Goal: Task Accomplishment & Management: Manage account settings

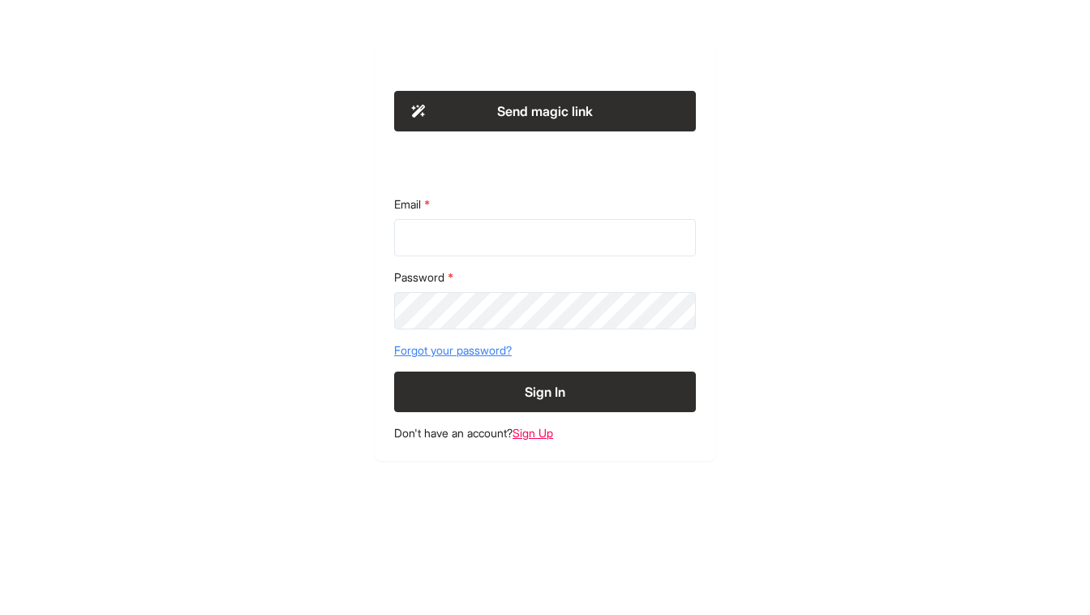
click at [496, 122] on button "Send magic link" at bounding box center [545, 111] width 302 height 41
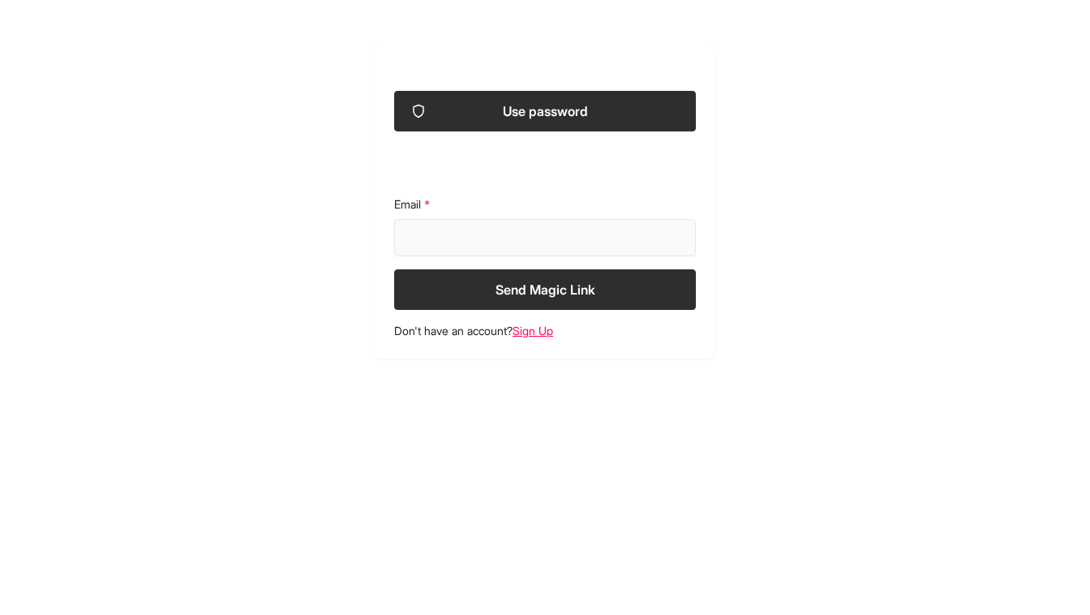
click at [488, 247] on input "Email" at bounding box center [545, 237] width 302 height 37
type input "**********"
click at [526, 285] on button "Send Magic Link" at bounding box center [545, 289] width 302 height 41
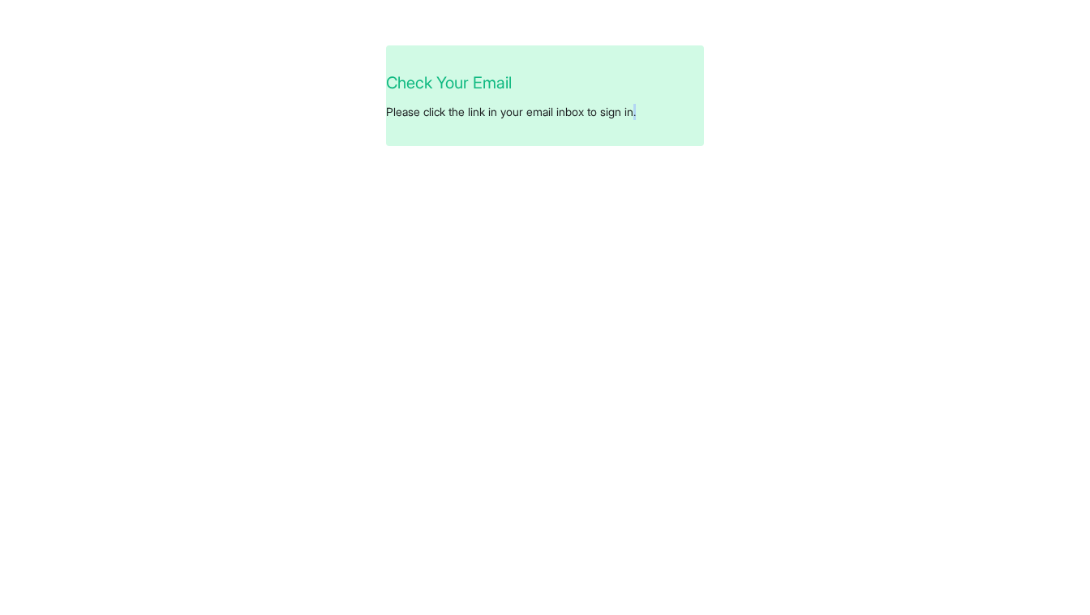
click at [518, 239] on div "Check Your Email Please click the link in your email inbox to sign in." at bounding box center [545, 307] width 1090 height 615
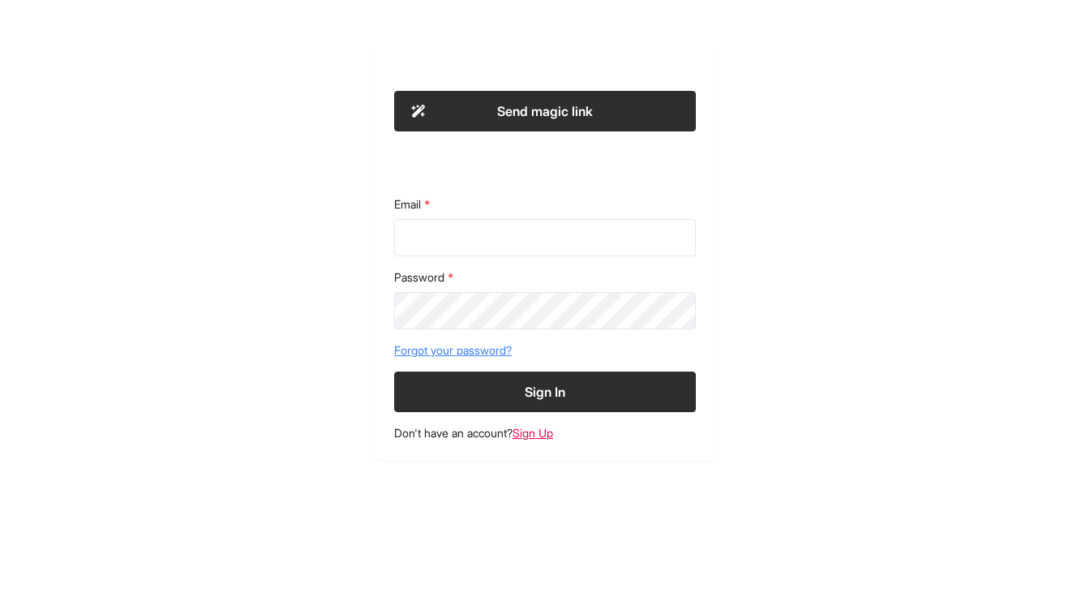
click at [498, 109] on button "Send magic link" at bounding box center [545, 111] width 302 height 41
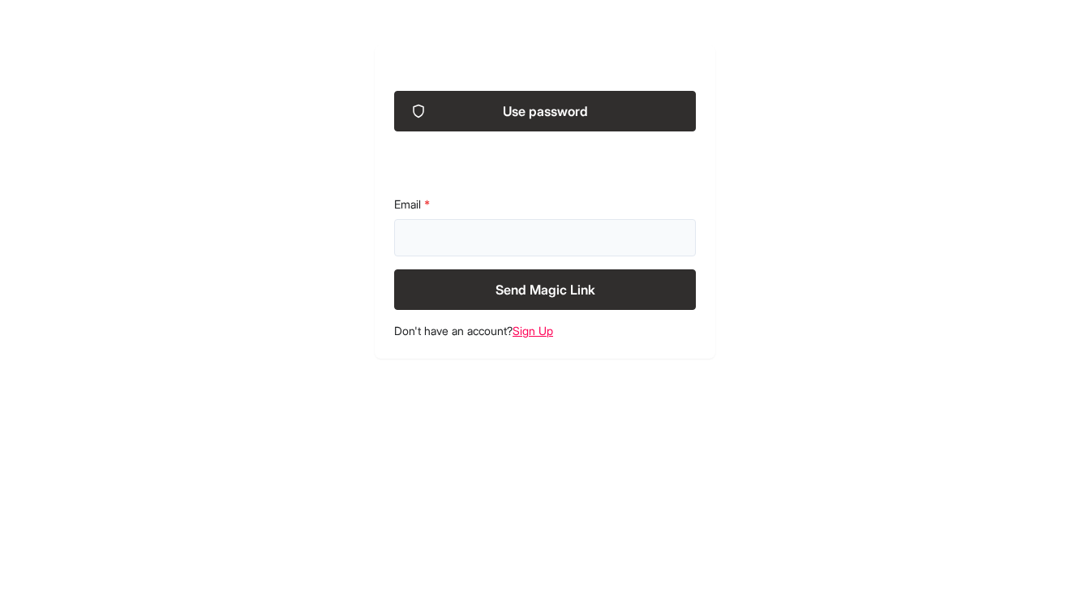
click at [443, 221] on input "Email" at bounding box center [545, 237] width 302 height 37
type input "**********"
click at [440, 306] on button "Send Magic Link" at bounding box center [545, 289] width 302 height 41
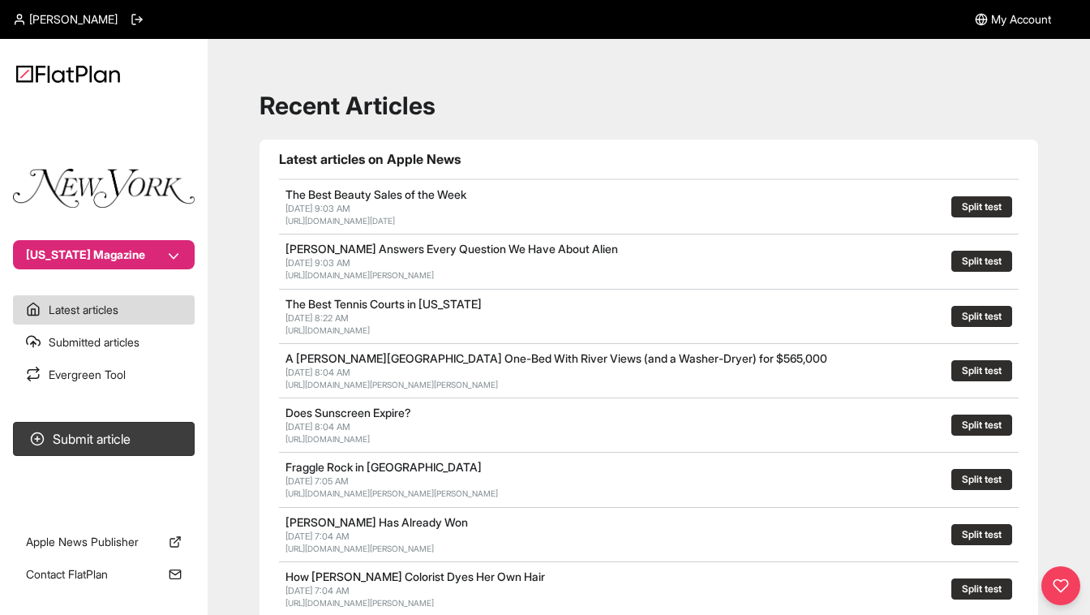
click at [1002, 20] on span "My Account" at bounding box center [1021, 19] width 60 height 16
click at [144, 23] on icon at bounding box center [137, 19] width 13 height 13
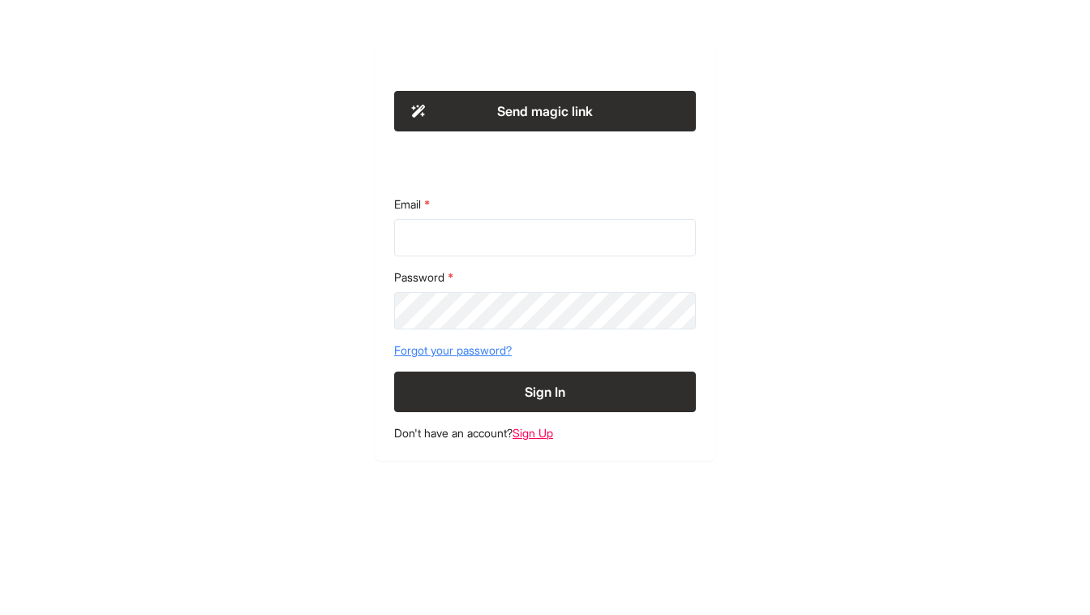
click at [504, 106] on button "Send magic link" at bounding box center [545, 111] width 302 height 41
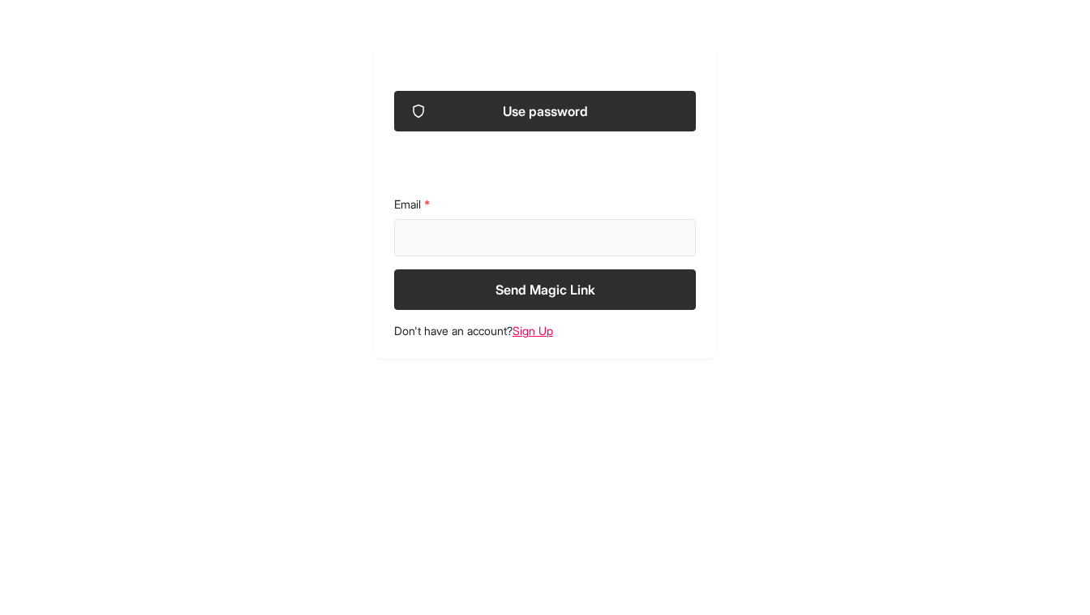
click at [462, 243] on input "Email" at bounding box center [545, 237] width 302 height 37
type input "**********"
click at [460, 294] on button "Send Magic Link" at bounding box center [545, 289] width 302 height 41
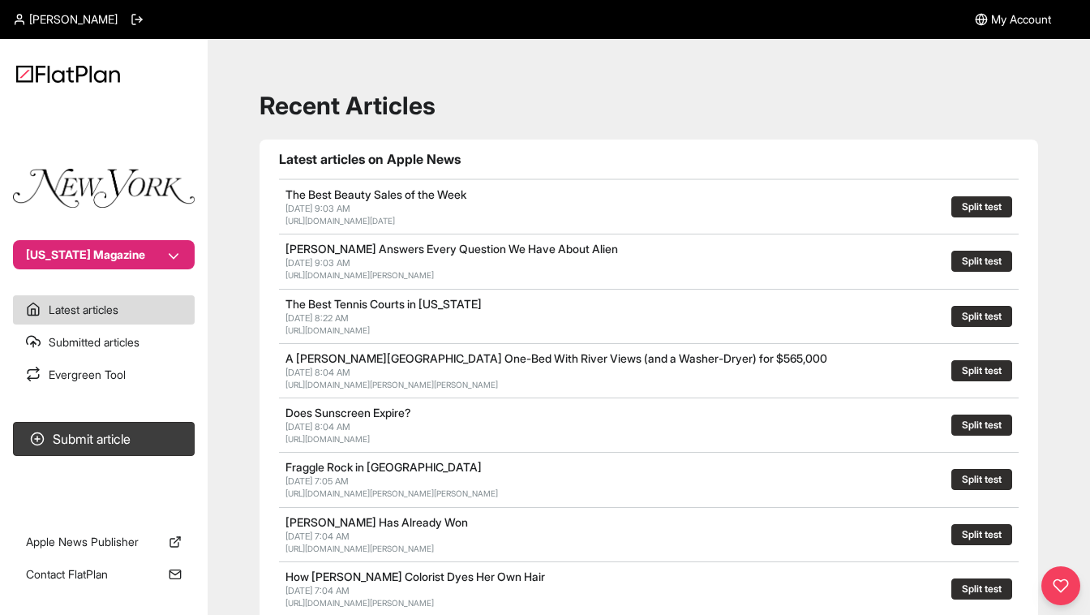
click at [1029, 19] on span "My Account" at bounding box center [1021, 19] width 60 height 16
click at [171, 255] on button "[US_STATE] Magazine" at bounding box center [104, 254] width 182 height 29
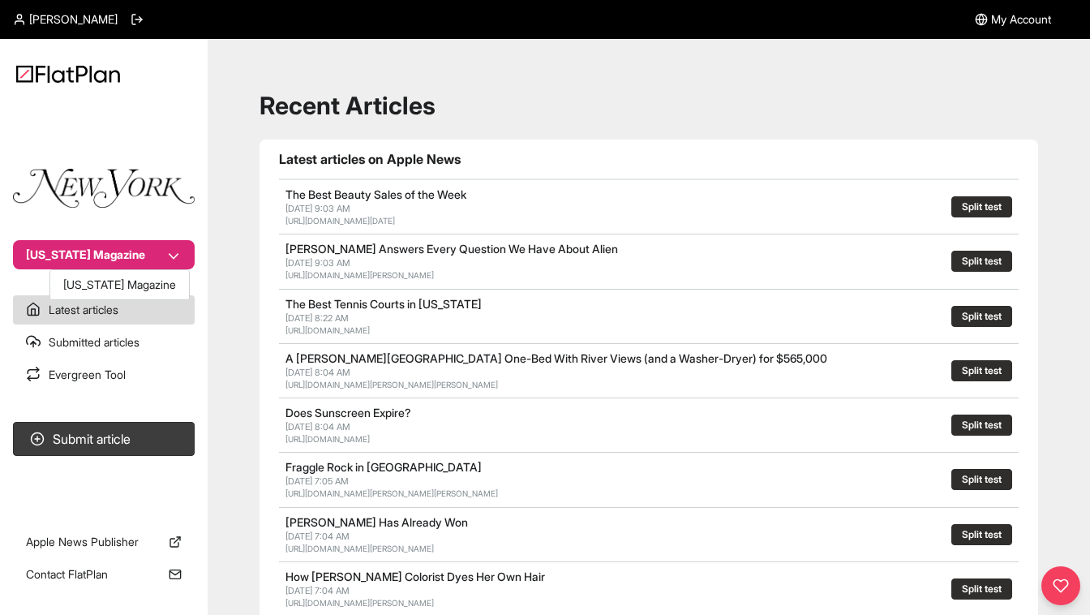
click at [171, 255] on button "[US_STATE] Magazine" at bounding box center [104, 254] width 182 height 29
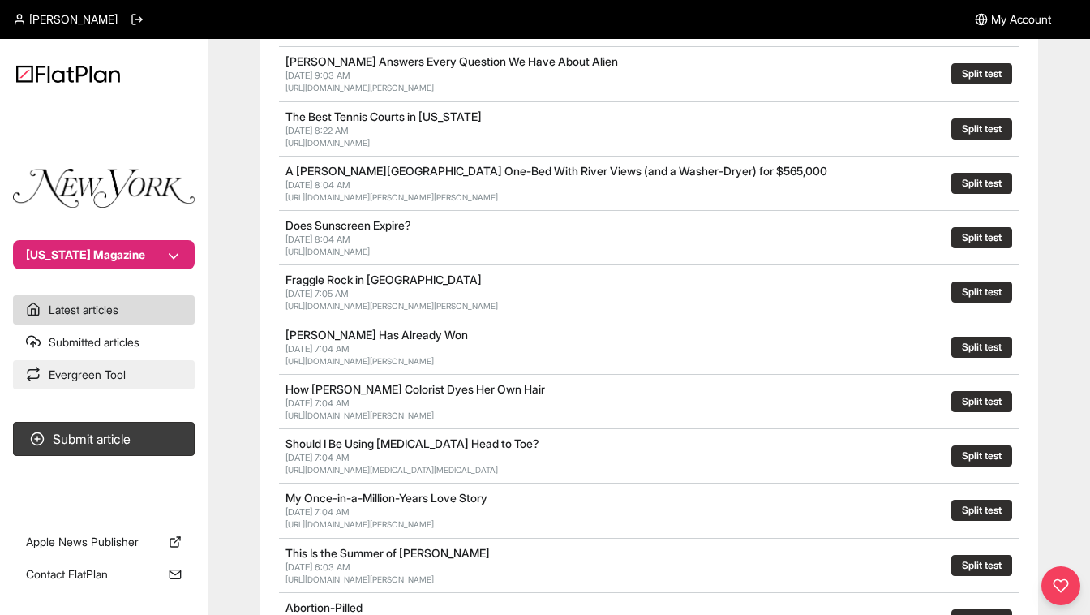
scroll to position [225, 0]
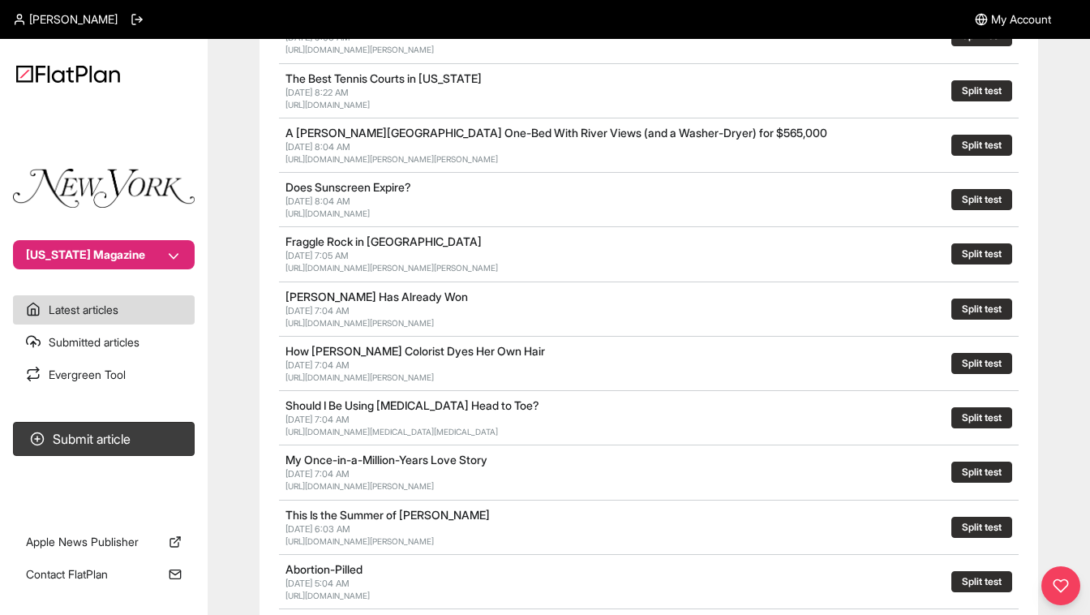
click at [1002, 19] on span "My Account" at bounding box center [1021, 19] width 60 height 16
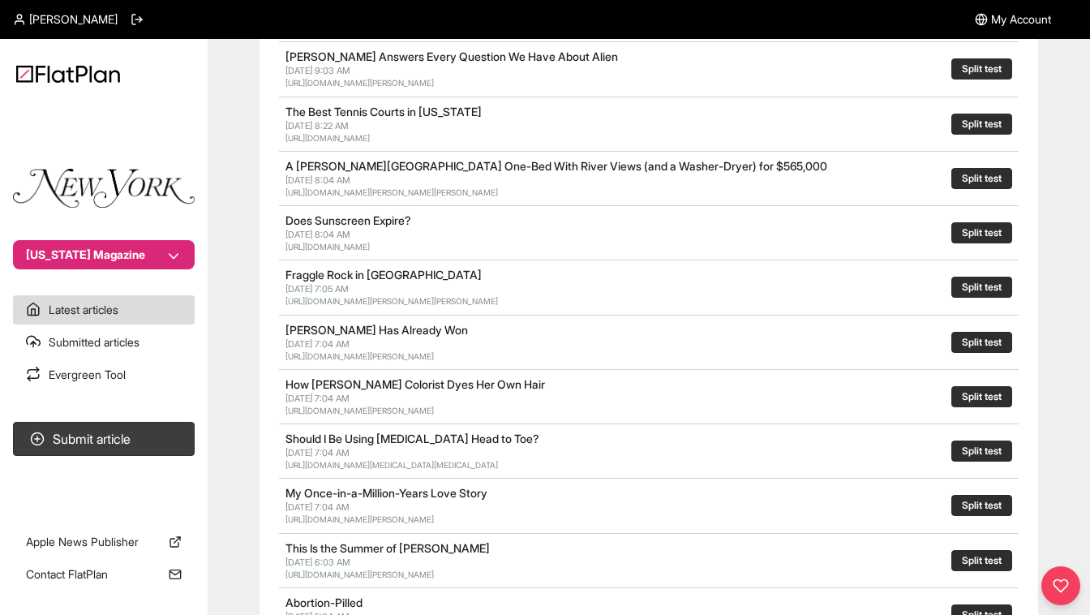
scroll to position [181, 0]
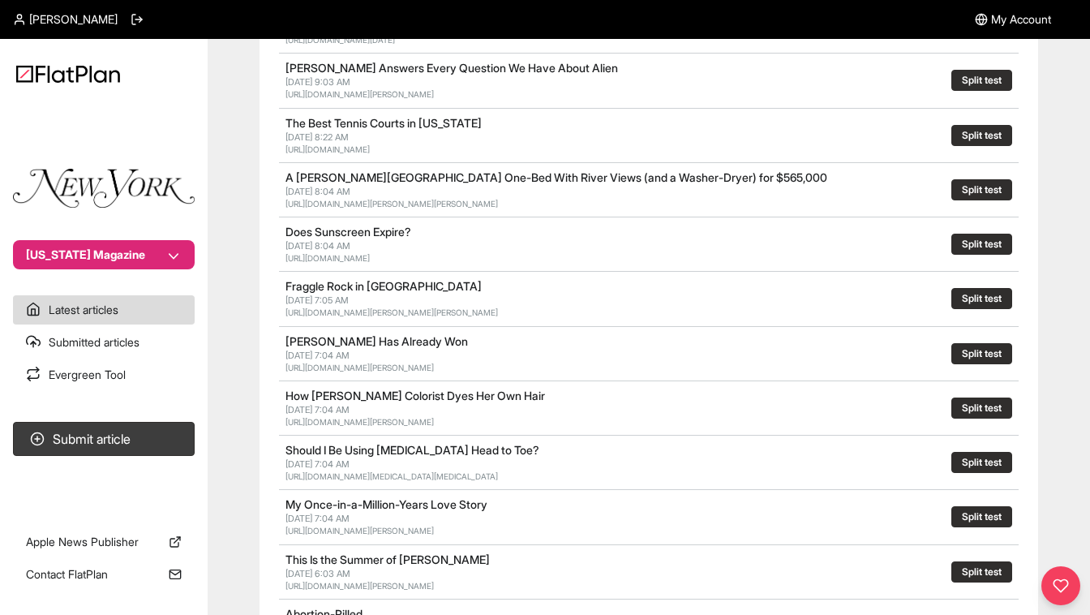
click at [158, 251] on button "[US_STATE] Magazine" at bounding box center [104, 254] width 182 height 29
click at [145, 181] on section "[US_STATE] Magazine" at bounding box center [104, 189] width 208 height 159
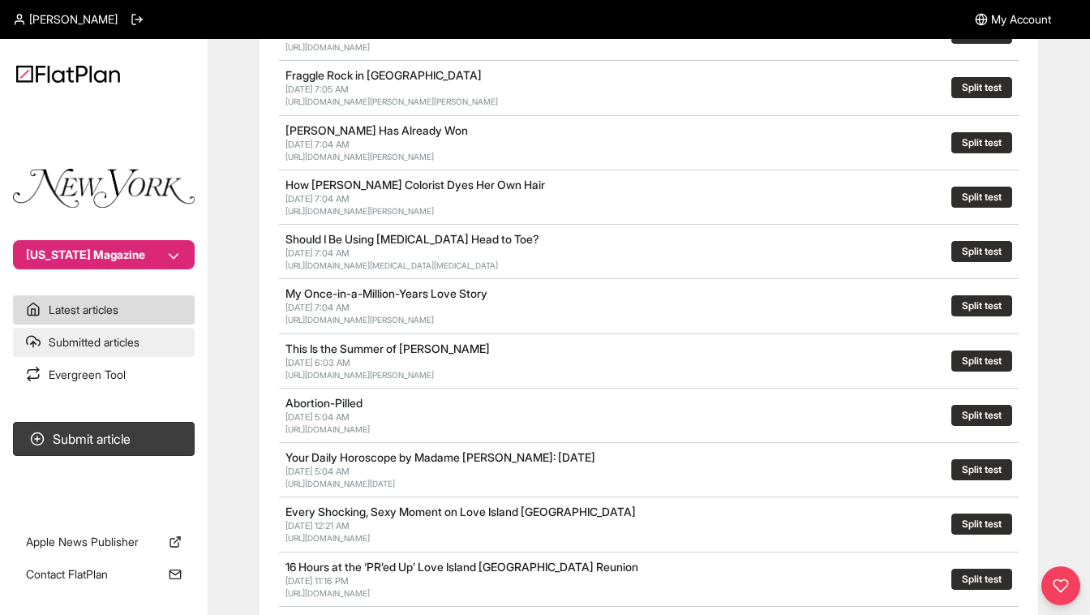
scroll to position [266, 0]
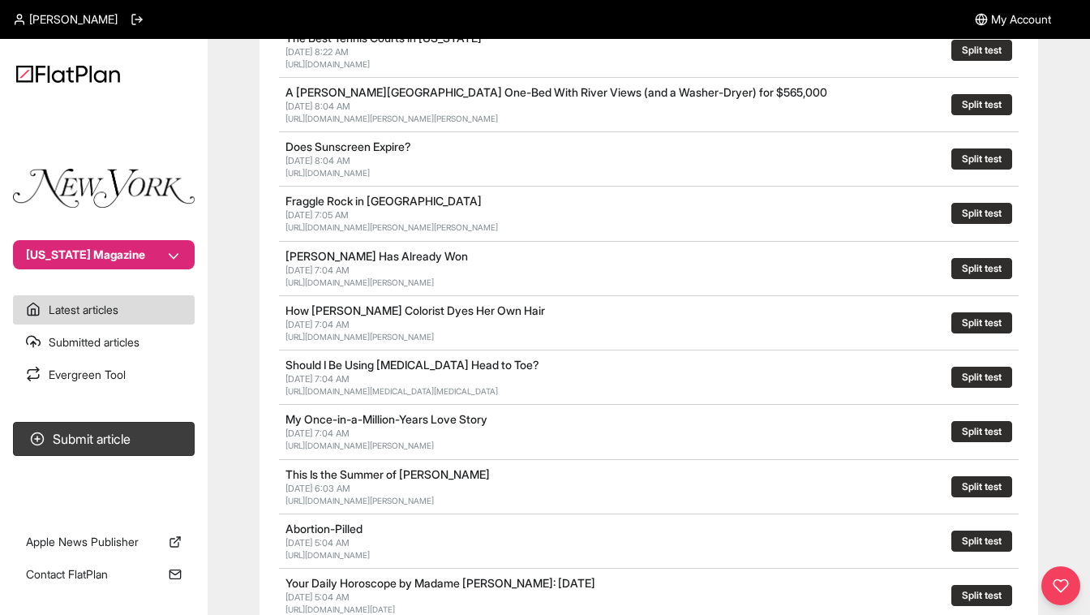
click at [94, 21] on span "[PERSON_NAME]" at bounding box center [73, 19] width 88 height 16
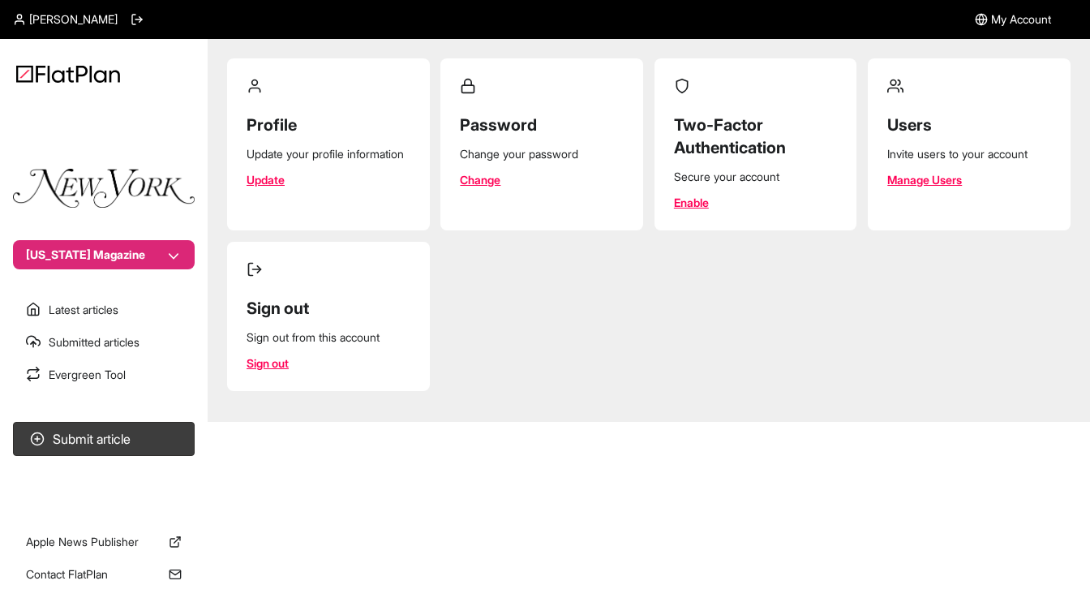
click at [491, 181] on link "Change" at bounding box center [480, 180] width 41 height 16
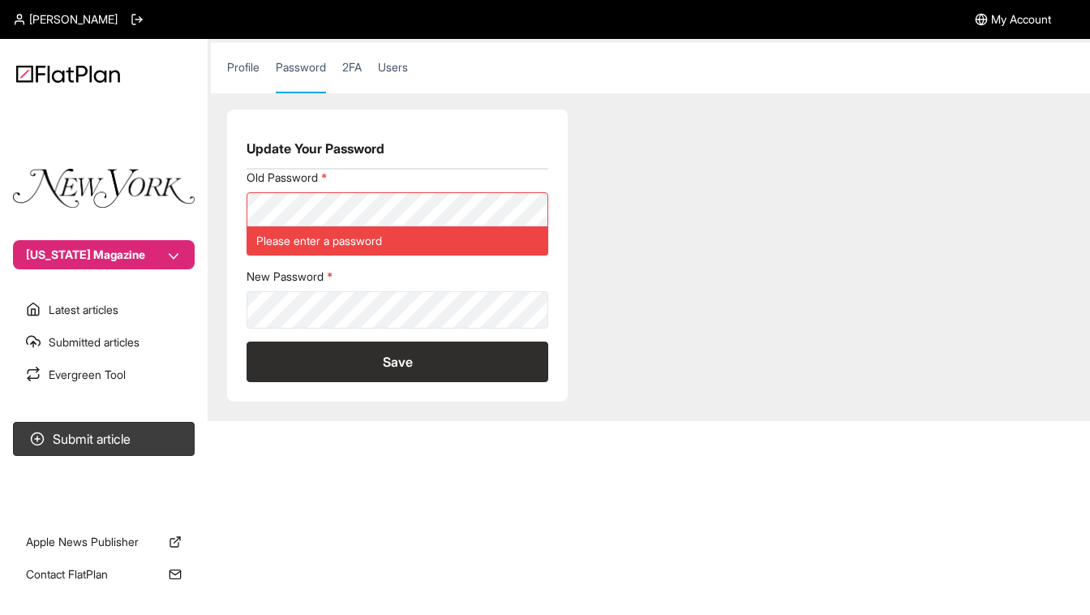
click at [323, 243] on div "Please enter a password" at bounding box center [398, 240] width 302 height 29
click at [249, 61] on link "Profile" at bounding box center [243, 75] width 32 height 32
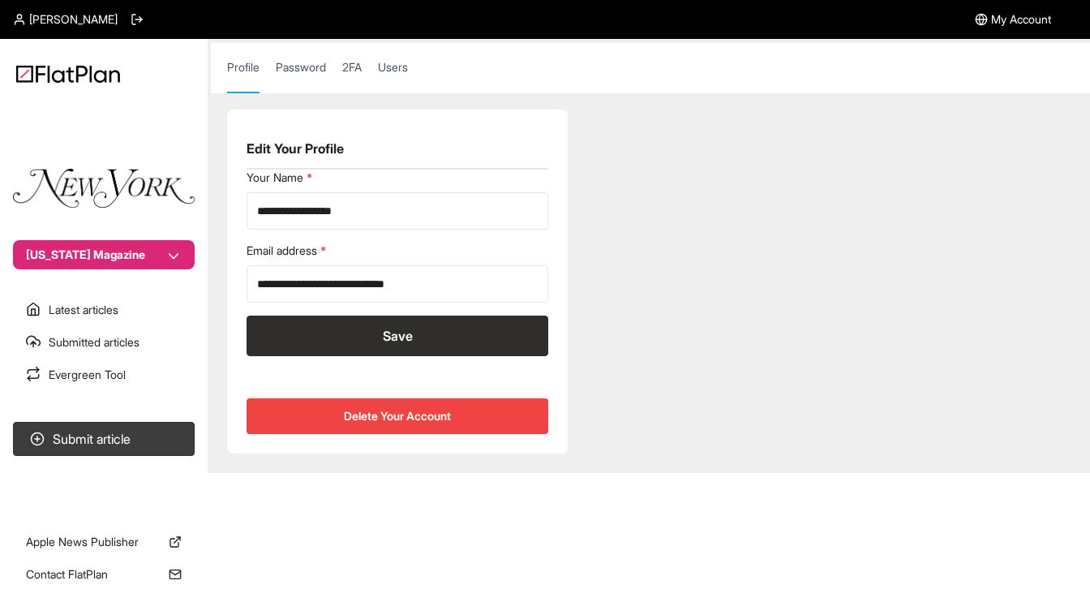
click at [317, 68] on link "Password" at bounding box center [301, 75] width 50 height 32
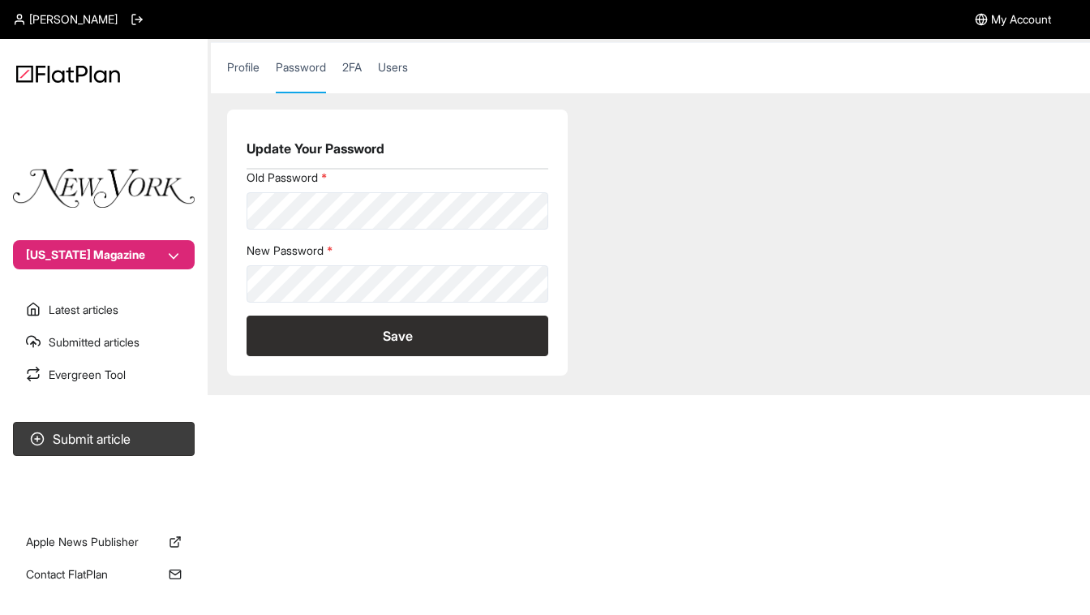
click at [357, 70] on link "2FA" at bounding box center [351, 75] width 19 height 32
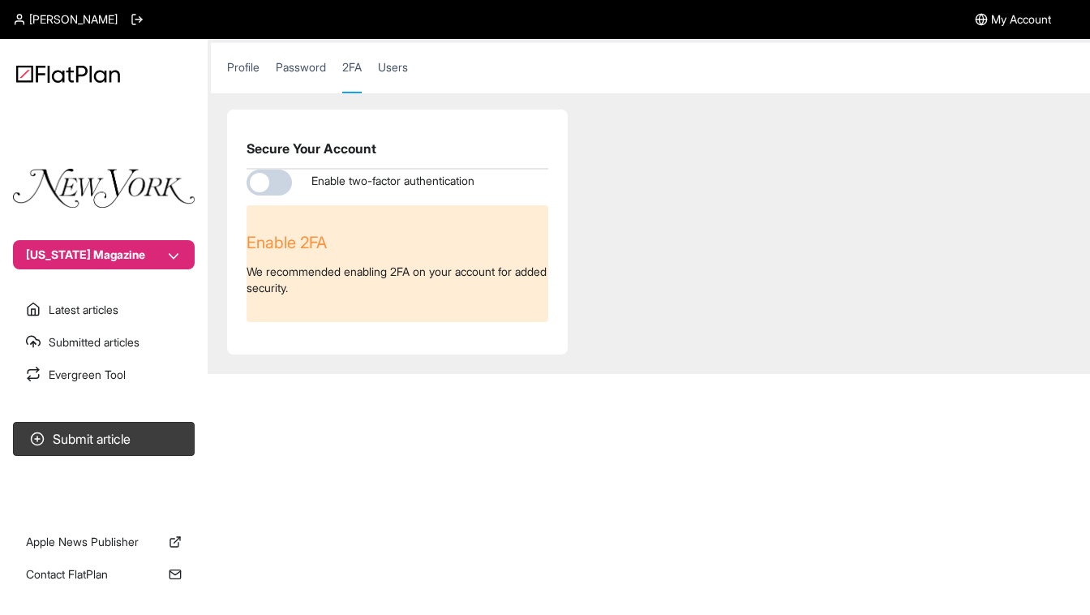
click at [242, 68] on link "Profile" at bounding box center [243, 75] width 32 height 32
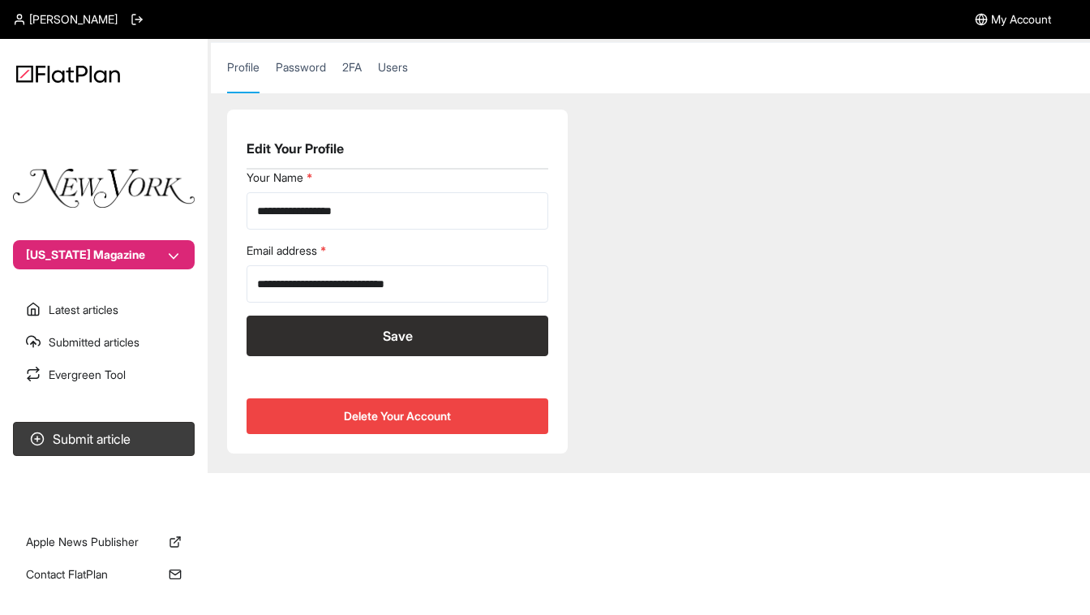
click at [165, 262] on button "[US_STATE] Magazine" at bounding box center [104, 254] width 182 height 29
click at [49, 19] on nav "[US_STATE] Magazine Latest articles Submitted articles Evergreen Tool Submit ar…" at bounding box center [104, 307] width 208 height 615
click at [24, 11] on div "[PERSON_NAME]" at bounding box center [78, 19] width 131 height 39
click at [17, 20] on icon at bounding box center [19, 19] width 13 height 13
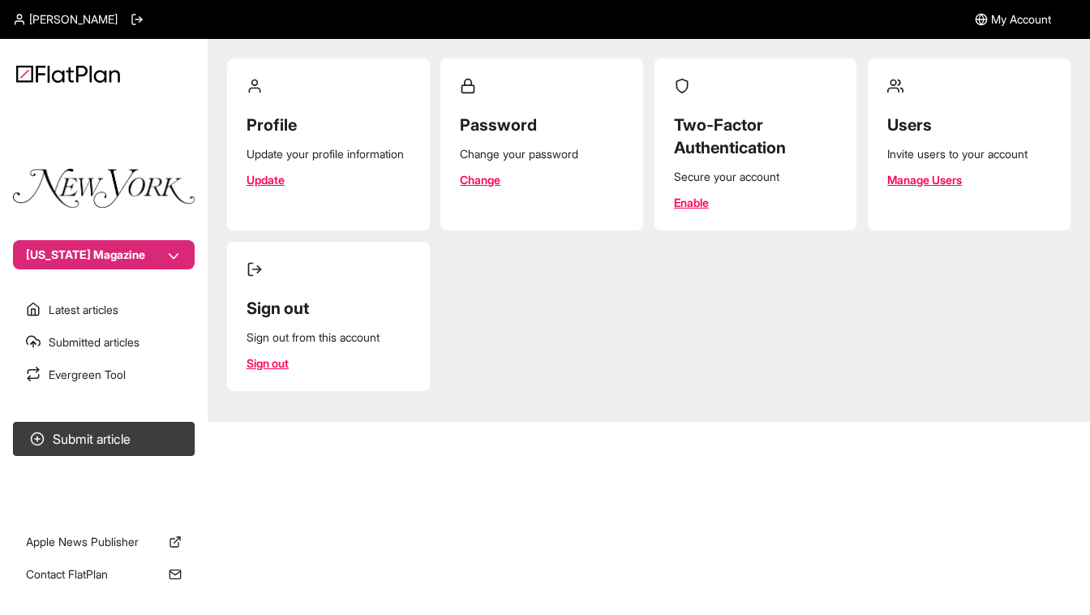
click at [271, 188] on link "Update" at bounding box center [266, 180] width 38 height 16
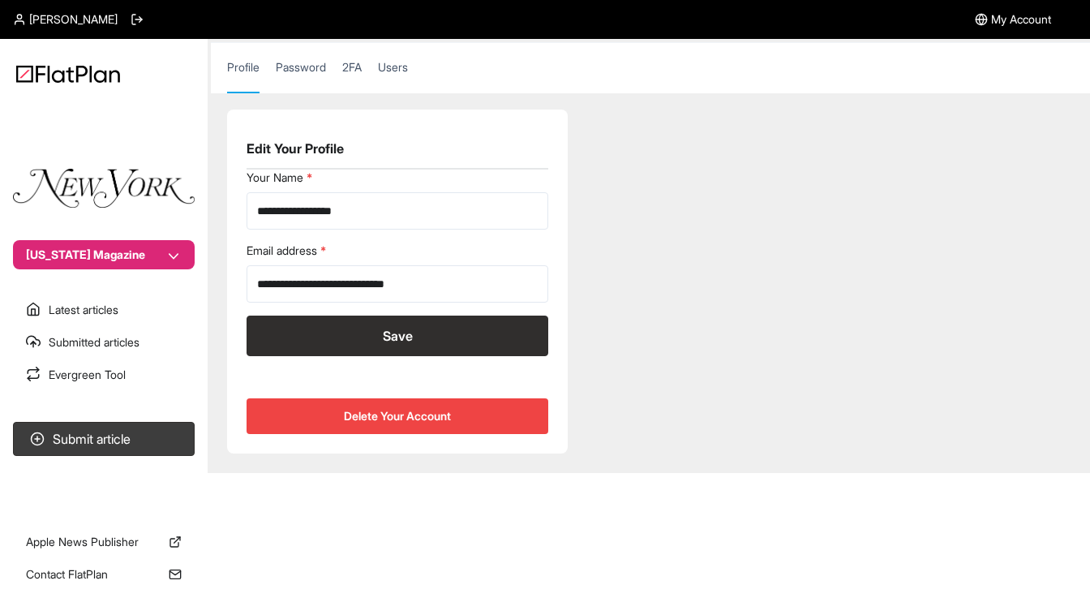
click at [303, 68] on link "Password" at bounding box center [301, 75] width 50 height 32
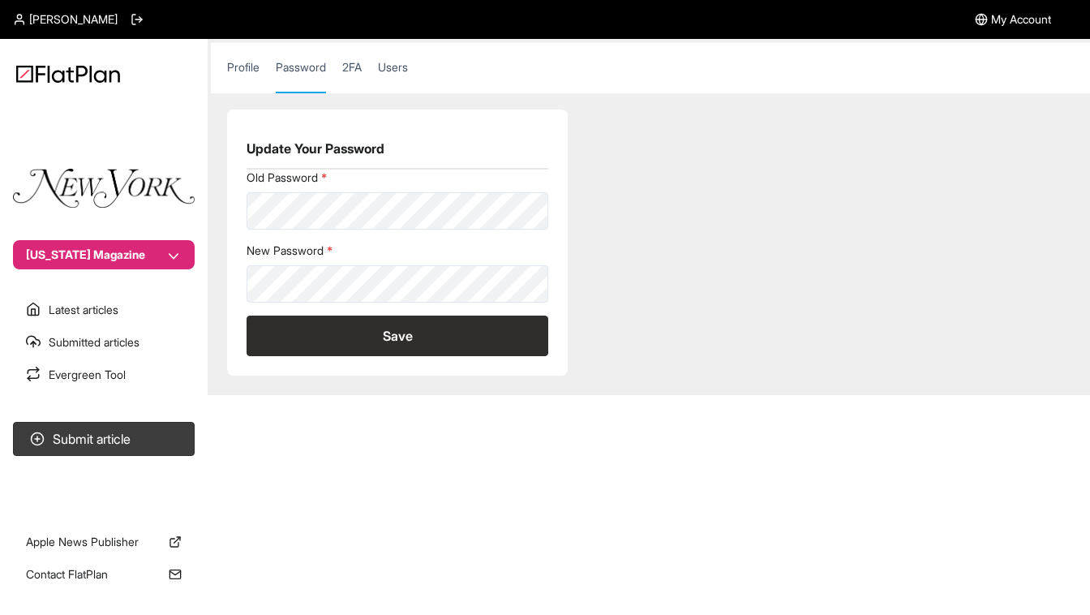
click at [403, 56] on nav "Profile Password 2FA Users" at bounding box center [650, 67] width 879 height 51
click at [403, 62] on link "Users" at bounding box center [393, 75] width 30 height 32
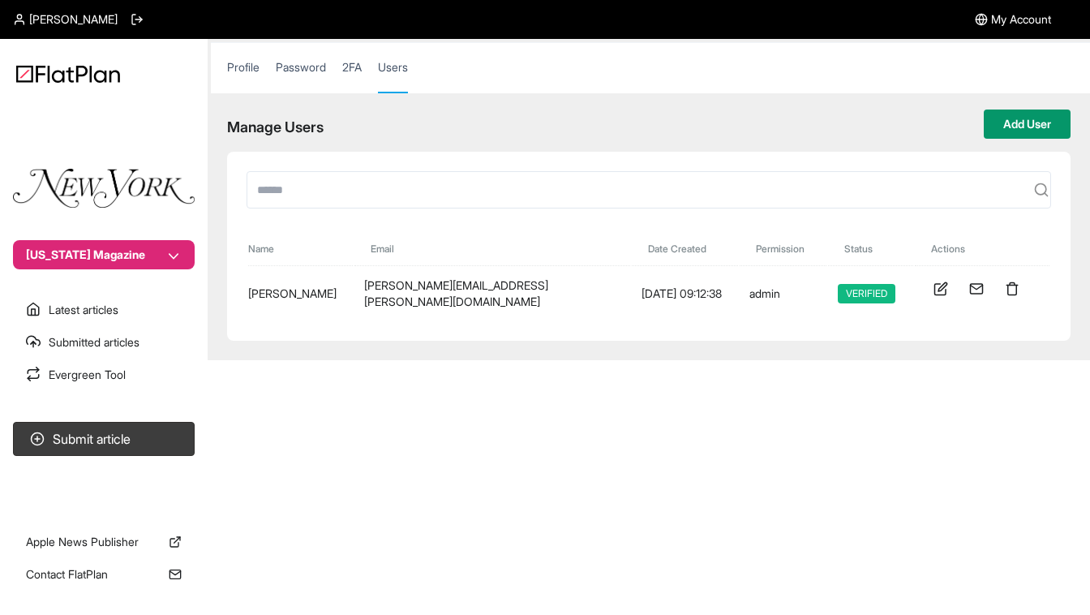
click at [1002, 122] on button "Add User" at bounding box center [1027, 123] width 87 height 29
click at [1023, 127] on button "Add User" at bounding box center [1027, 123] width 87 height 29
click at [531, 182] on input "text" at bounding box center [649, 189] width 805 height 37
click at [1037, 129] on button "Add User" at bounding box center [1027, 123] width 87 height 29
click at [1037, 128] on button "Add User" at bounding box center [1027, 123] width 87 height 29
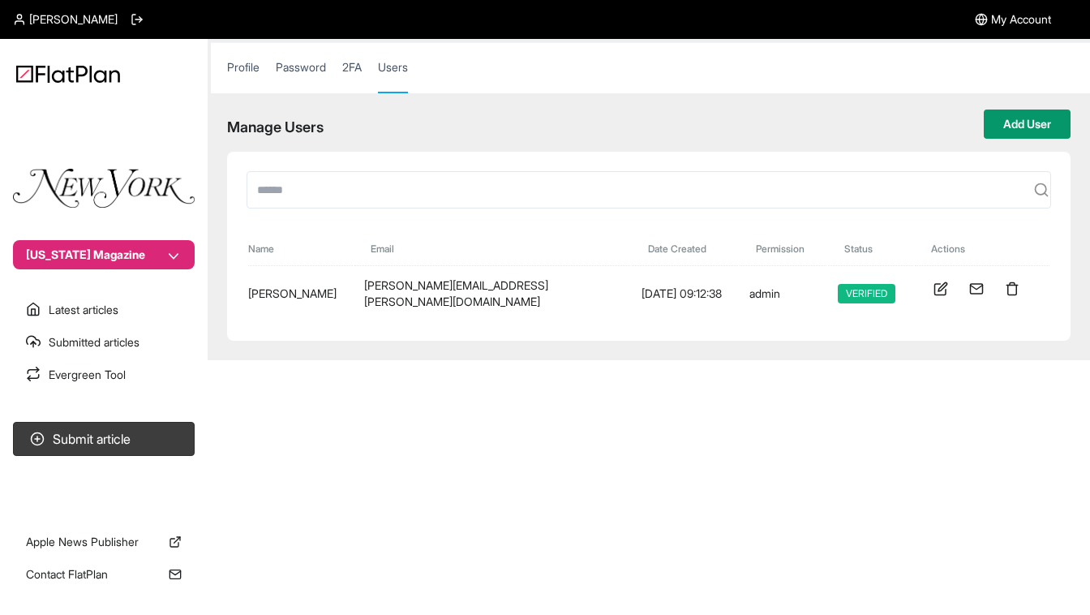
click at [1037, 128] on button "Add User" at bounding box center [1027, 123] width 87 height 29
click at [1019, 119] on button "Add User" at bounding box center [1027, 123] width 87 height 29
click at [995, 114] on button "Add User" at bounding box center [1027, 123] width 87 height 29
click at [1007, 121] on button "Add User" at bounding box center [1027, 123] width 87 height 29
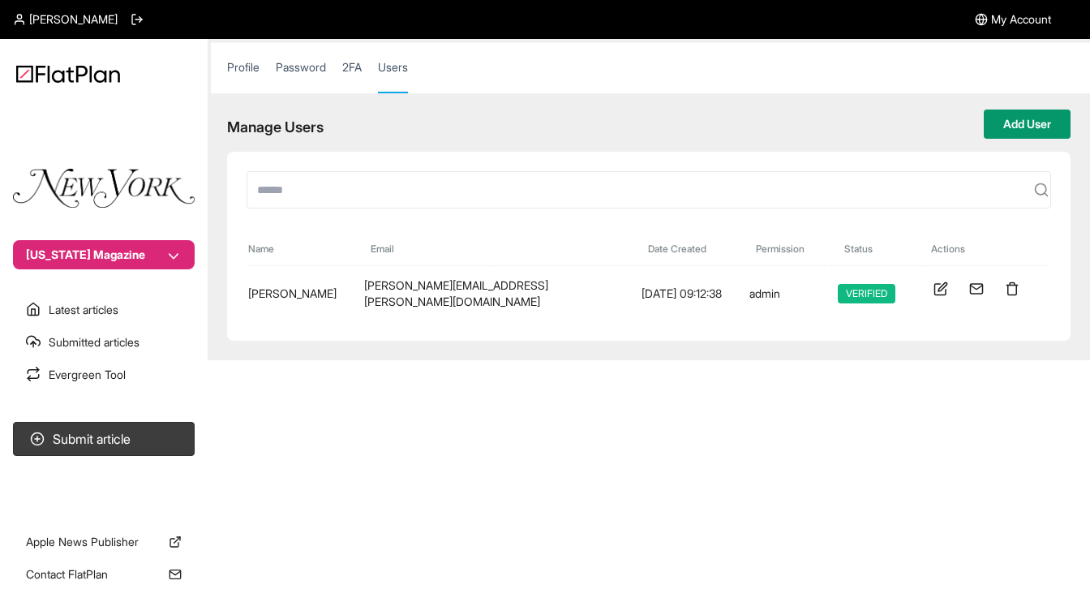
click at [1003, 121] on button "Add User" at bounding box center [1027, 123] width 87 height 29
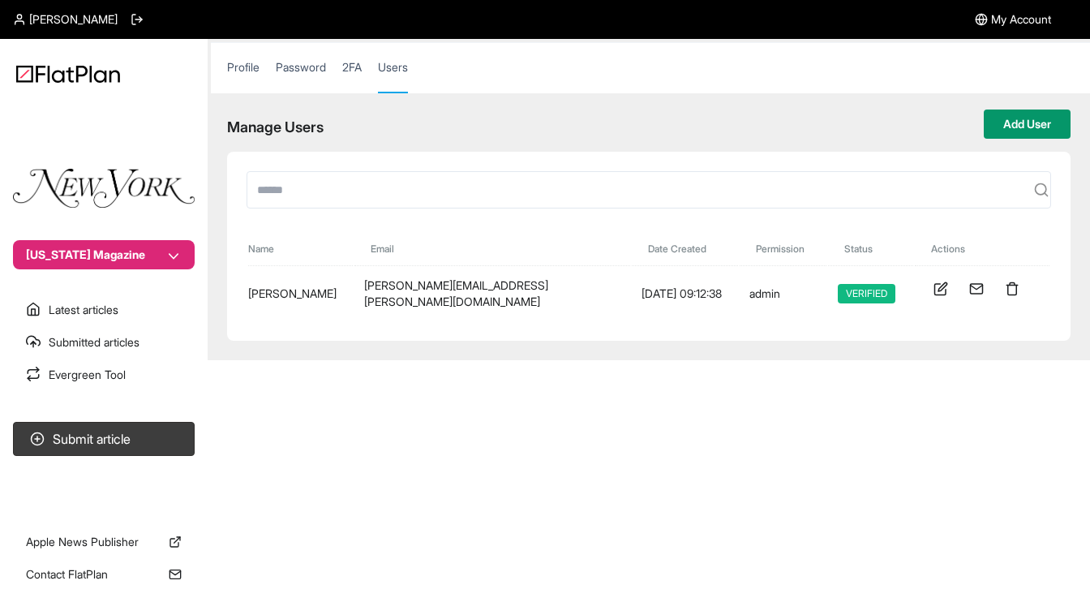
click at [1003, 121] on button "Add User" at bounding box center [1027, 123] width 87 height 29
click at [1001, 137] on button "Add User" at bounding box center [1027, 123] width 87 height 29
click at [1011, 118] on button "Add User" at bounding box center [1027, 123] width 87 height 29
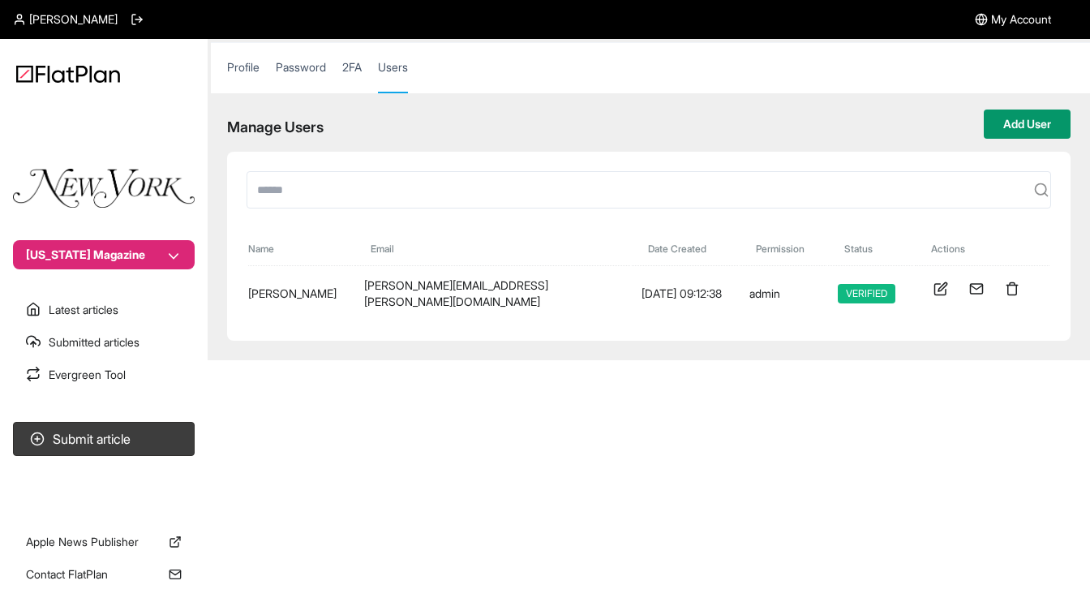
click at [1011, 118] on button "Add User" at bounding box center [1027, 123] width 87 height 29
